Goal: Information Seeking & Learning: Learn about a topic

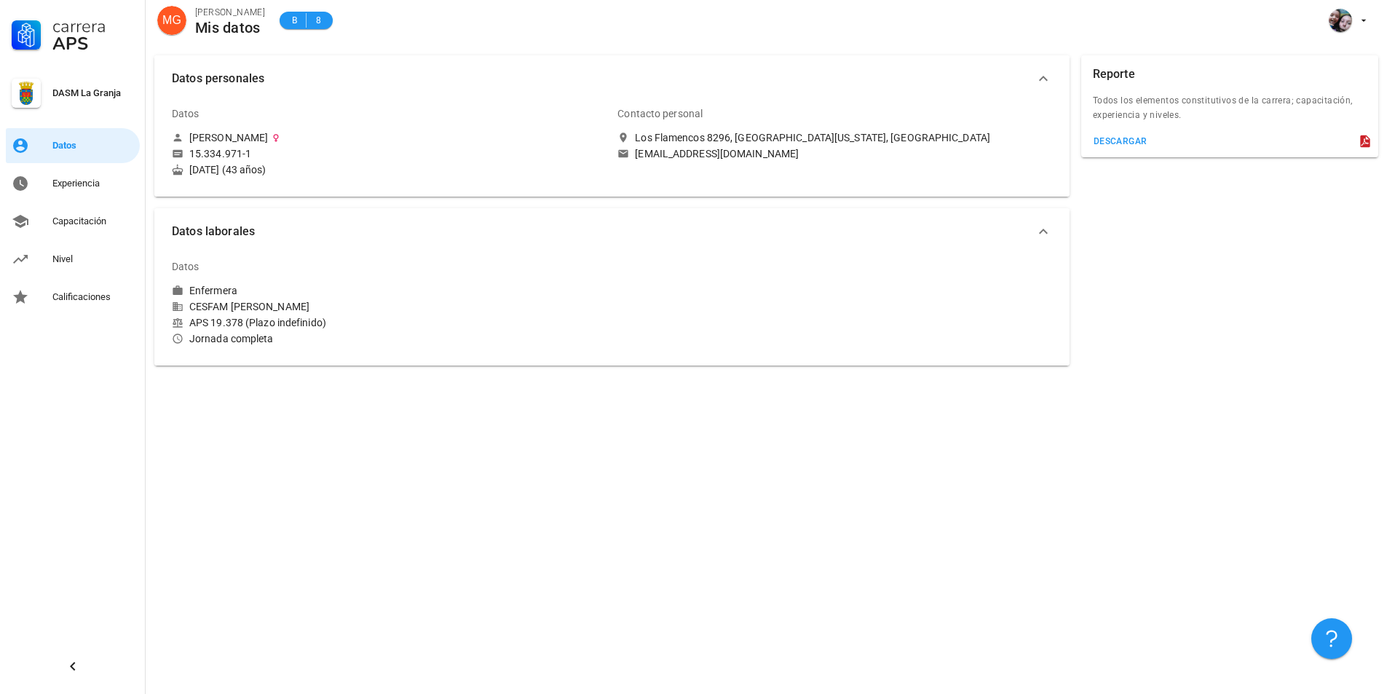
click at [1125, 428] on div "Datos personales Datos [PERSON_NAME] 15.334.971-1 [DATE] (43 años) Contacto per…" at bounding box center [766, 370] width 1241 height 647
click at [95, 178] on div "Experiencia" at bounding box center [93, 184] width 82 height 12
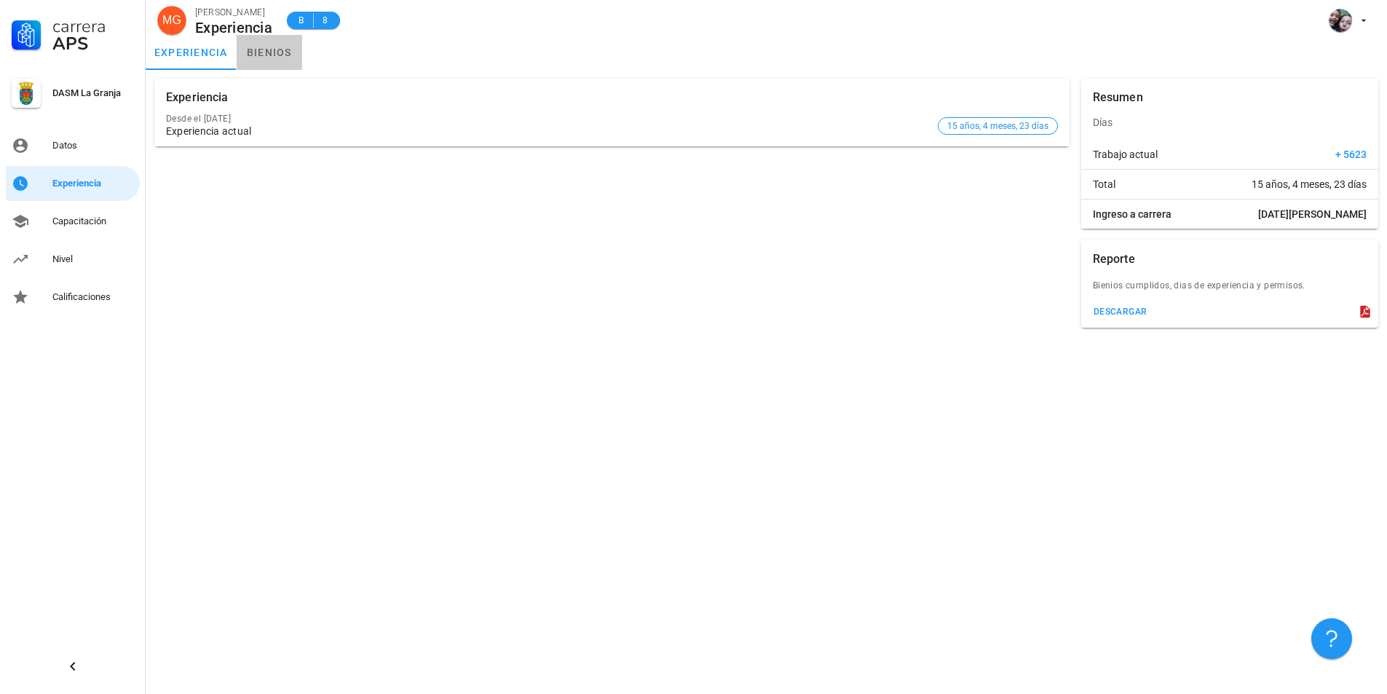
click at [261, 52] on link "bienios" at bounding box center [270, 52] width 66 height 35
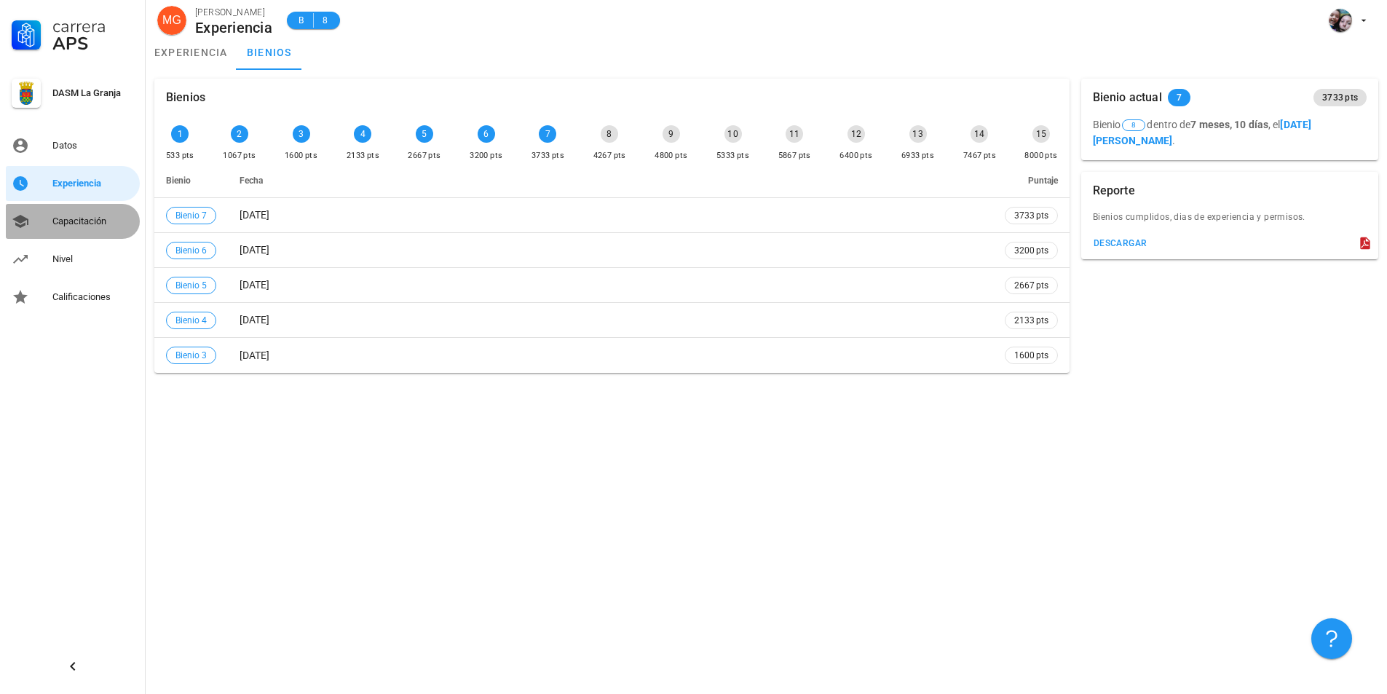
click at [102, 216] on div "Capacitación" at bounding box center [93, 221] width 82 height 12
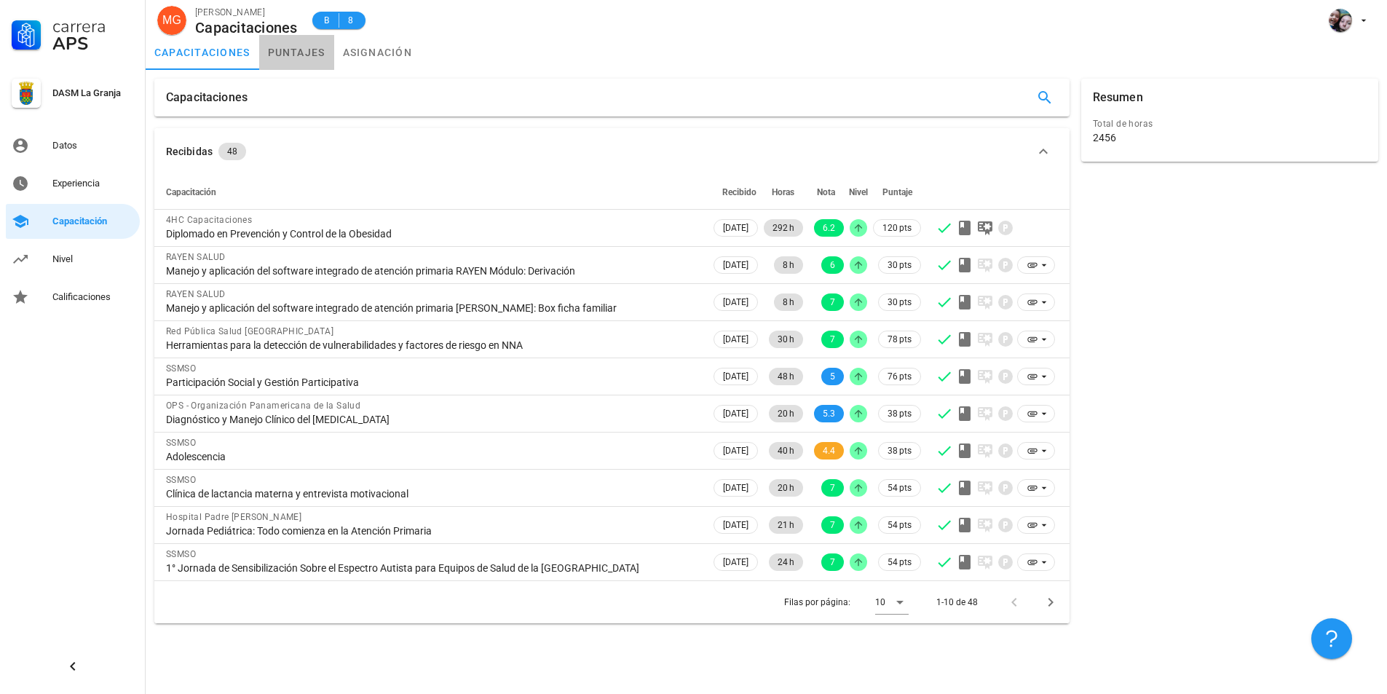
click at [303, 52] on link "puntajes" at bounding box center [296, 52] width 75 height 35
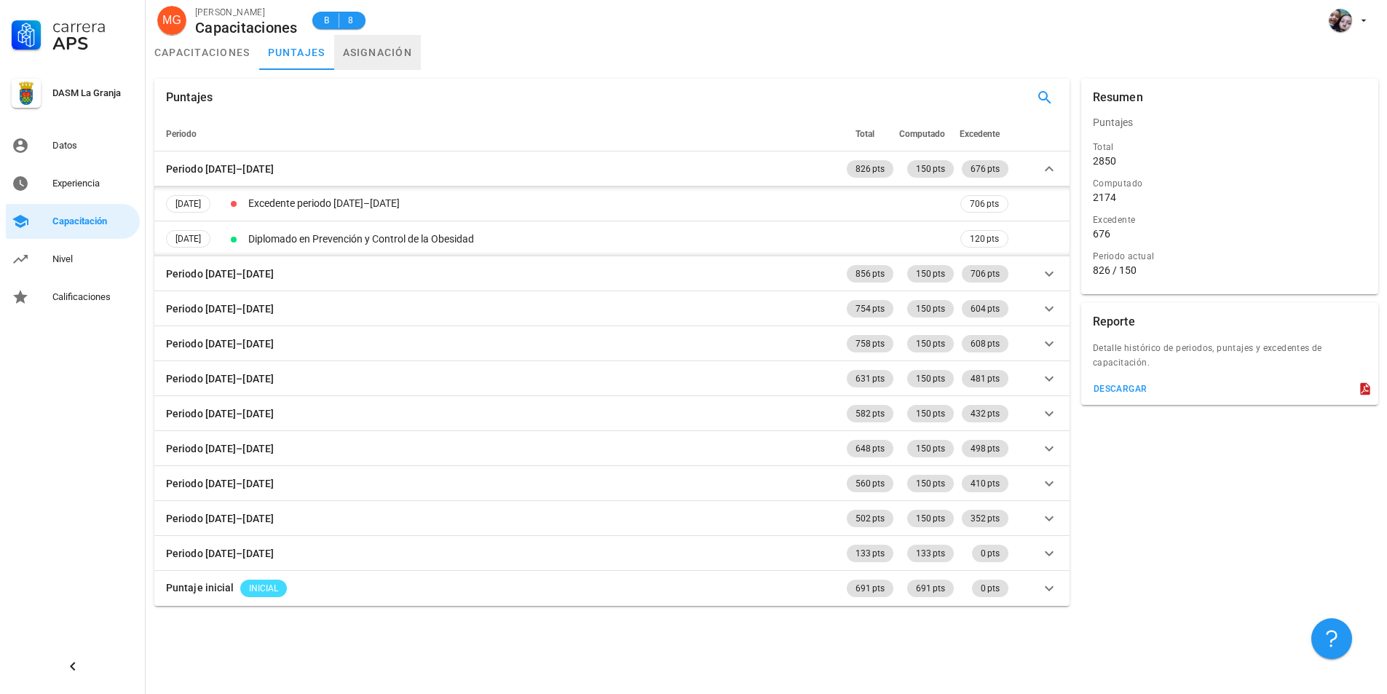
click at [373, 54] on link "asignación" at bounding box center [377, 52] width 87 height 35
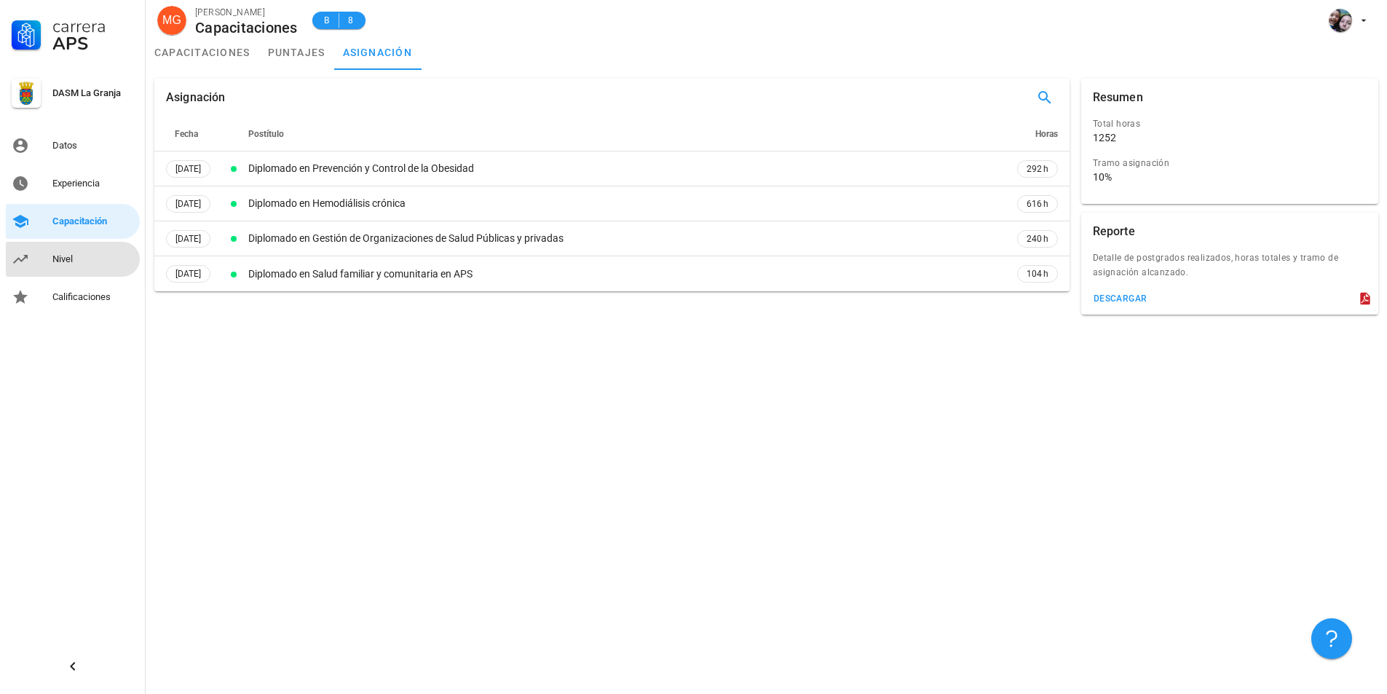
click at [36, 257] on link "Nivel" at bounding box center [73, 259] width 134 height 35
